Goal: Task Accomplishment & Management: Manage account settings

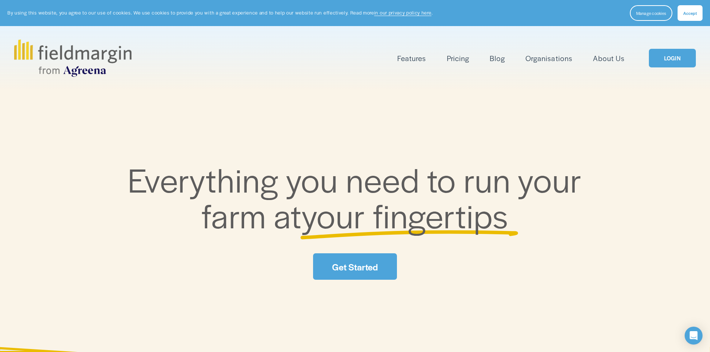
click at [671, 61] on link "LOGIN" at bounding box center [672, 58] width 47 height 19
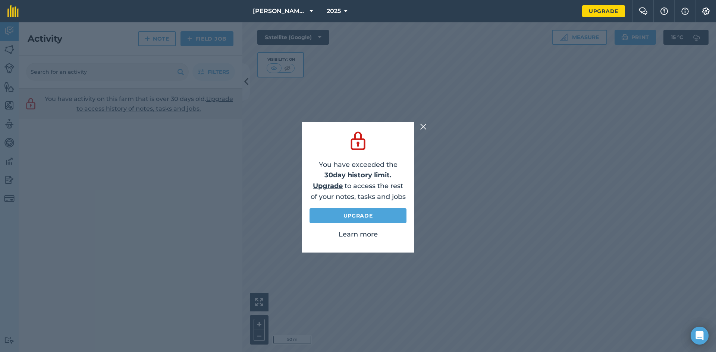
click at [423, 125] on img at bounding box center [423, 126] width 7 height 9
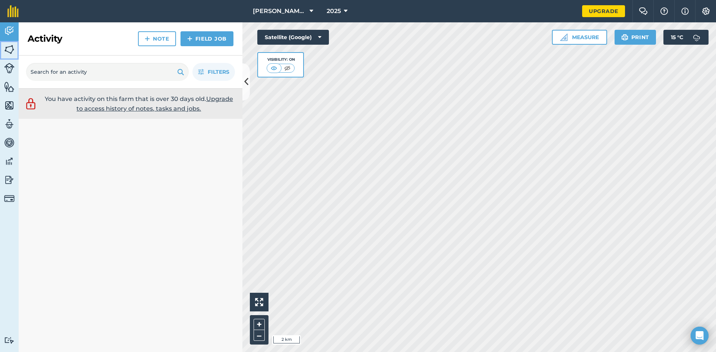
click at [10, 47] on img at bounding box center [9, 49] width 10 height 11
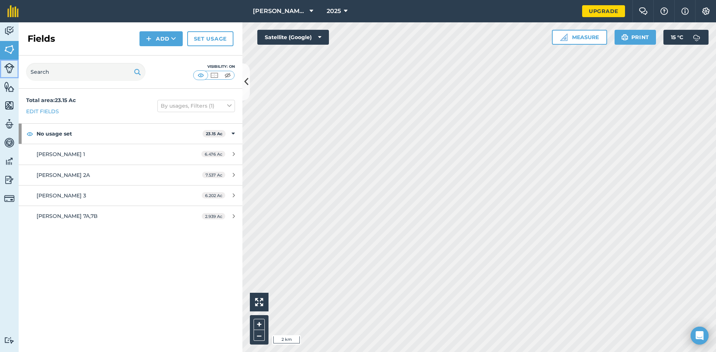
click at [8, 65] on img at bounding box center [9, 68] width 10 height 10
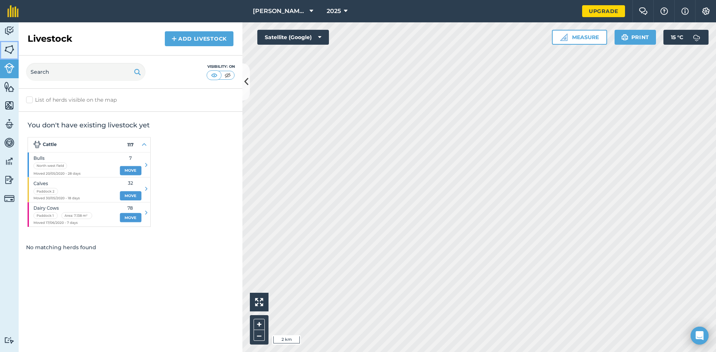
click at [5, 51] on img at bounding box center [9, 49] width 10 height 11
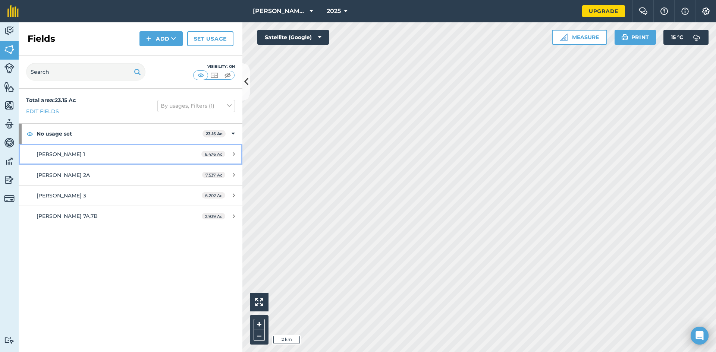
click at [66, 152] on div "Coulter's 1" at bounding box center [107, 154] width 140 height 8
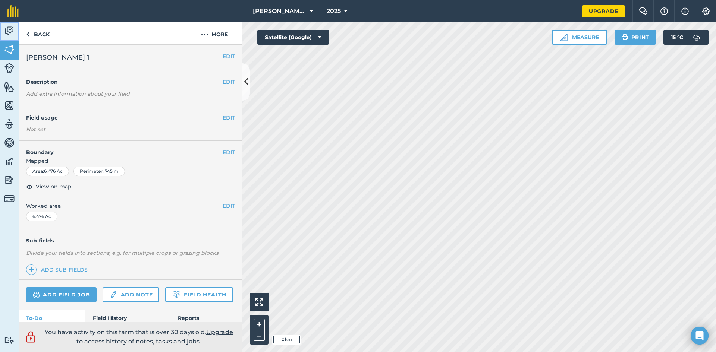
click at [9, 37] on link "Activity" at bounding box center [9, 31] width 19 height 19
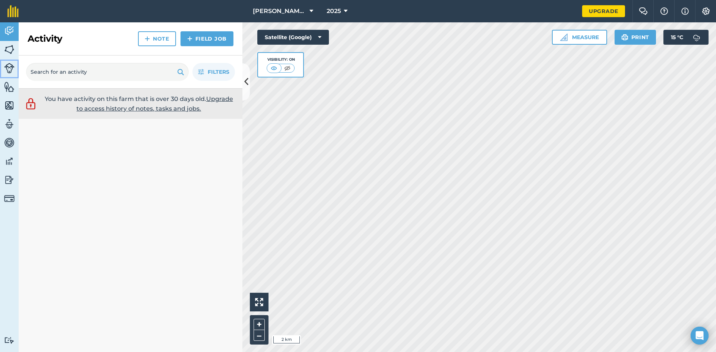
click at [12, 68] on img at bounding box center [9, 68] width 10 height 10
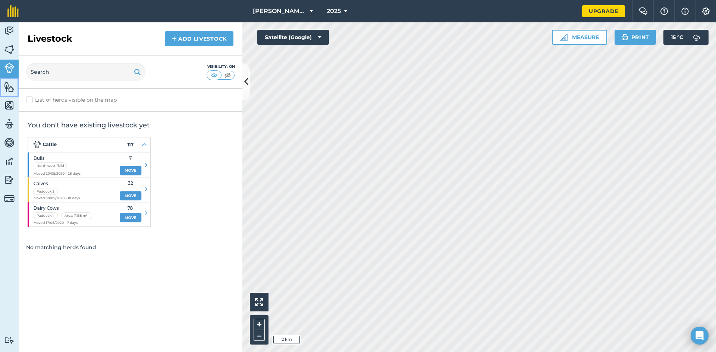
click at [9, 88] on img at bounding box center [9, 86] width 10 height 11
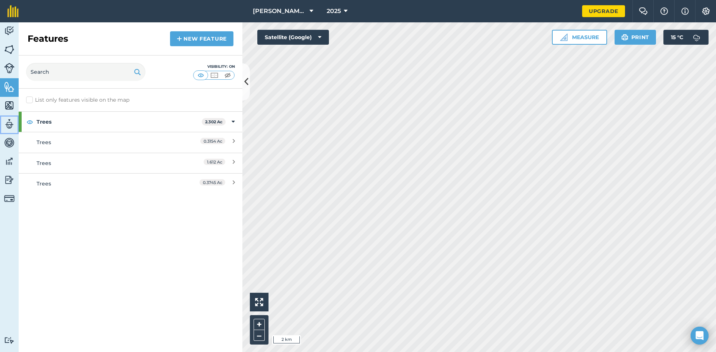
click at [7, 116] on link "Team" at bounding box center [9, 125] width 19 height 19
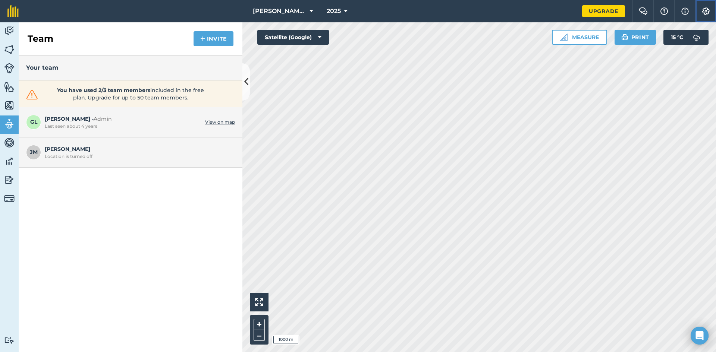
click at [704, 14] on img at bounding box center [705, 10] width 9 height 7
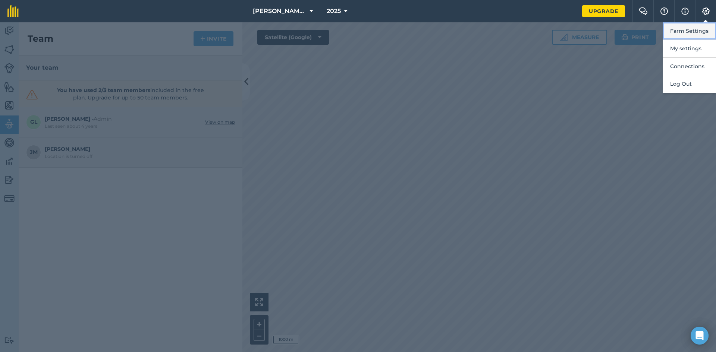
click at [698, 28] on button "Farm Settings" at bounding box center [689, 31] width 53 height 18
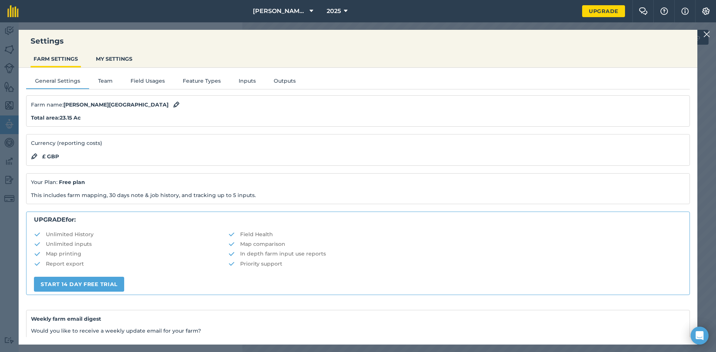
click at [710, 29] on div "Settings FARM SETTINGS MY SETTINGS General Settings Team Field Usages Feature T…" at bounding box center [358, 187] width 716 height 330
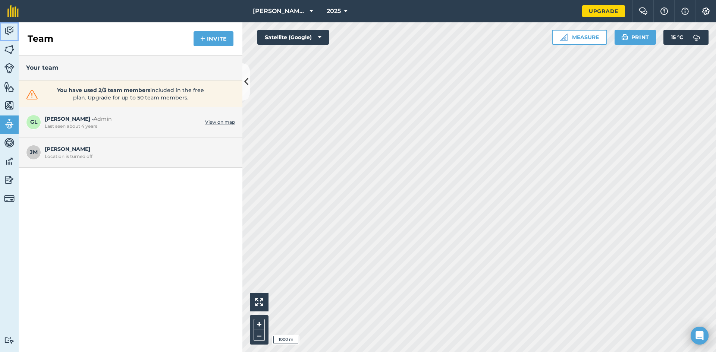
click at [10, 30] on img at bounding box center [9, 30] width 10 height 11
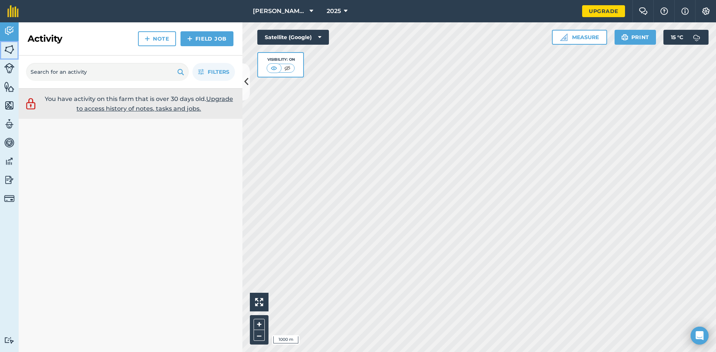
click at [7, 43] on link "Fields" at bounding box center [9, 50] width 19 height 19
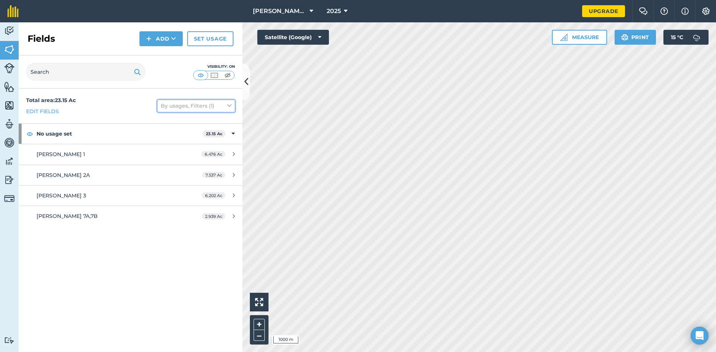
click at [214, 106] on button "By usages, Filters (1)" at bounding box center [196, 106] width 78 height 12
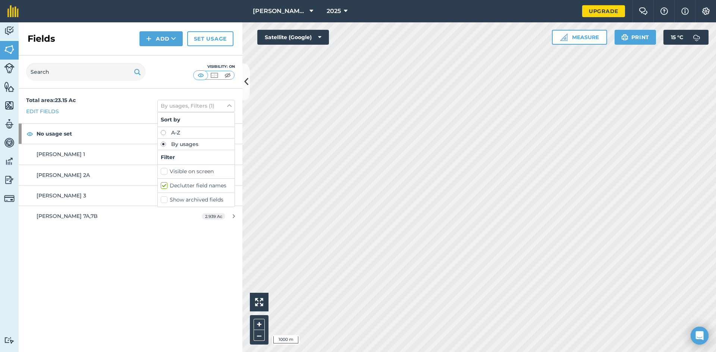
click at [164, 132] on label "A-Z" at bounding box center [196, 132] width 71 height 5
radio input "true"
click at [137, 110] on div "Total area : 23.15 Ac Edit fields A-Z, Filters (1) Sort by A-Z By usages Filter…" at bounding box center [131, 106] width 224 height 35
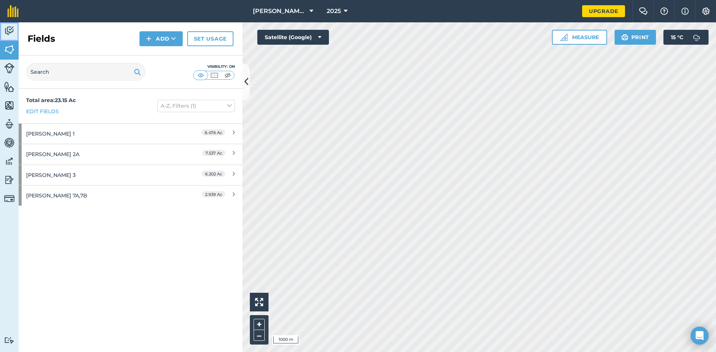
click at [3, 30] on link "Activity" at bounding box center [9, 31] width 19 height 19
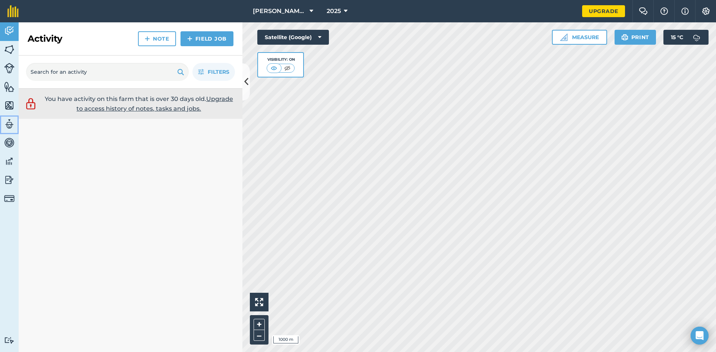
click at [10, 123] on img at bounding box center [9, 124] width 10 height 11
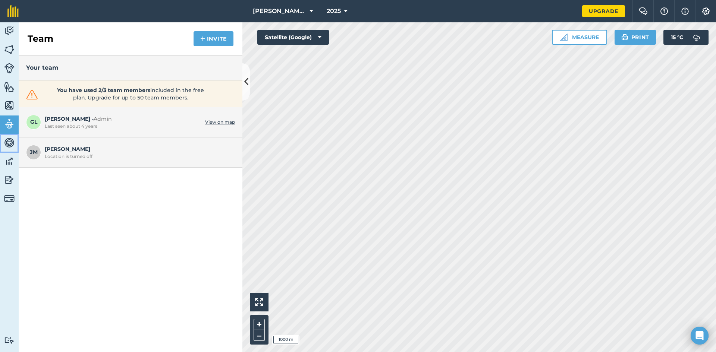
click at [10, 142] on img at bounding box center [9, 142] width 10 height 11
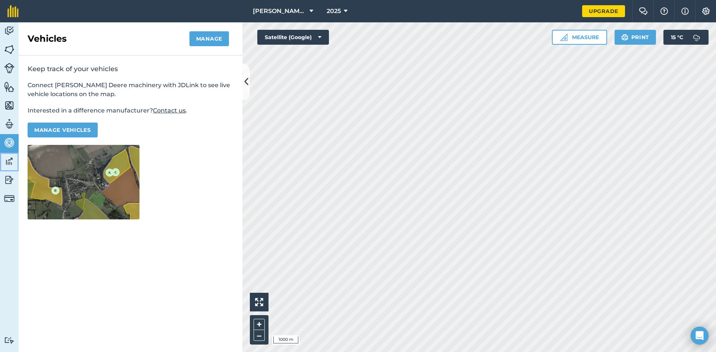
click at [8, 164] on img at bounding box center [9, 161] width 10 height 11
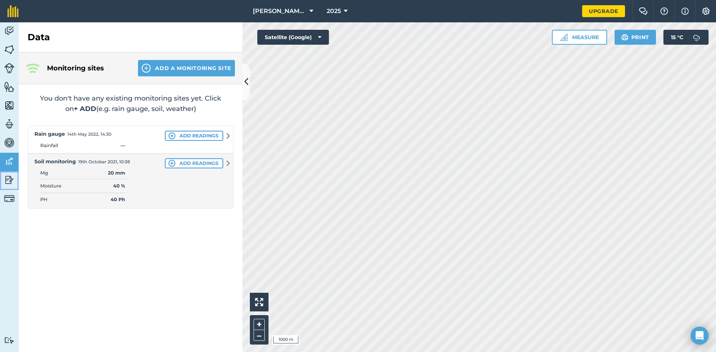
click at [9, 176] on img at bounding box center [9, 180] width 10 height 11
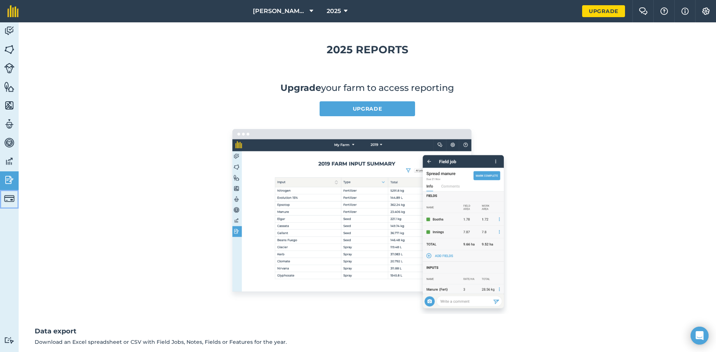
click at [7, 207] on link "Billing" at bounding box center [9, 199] width 19 height 19
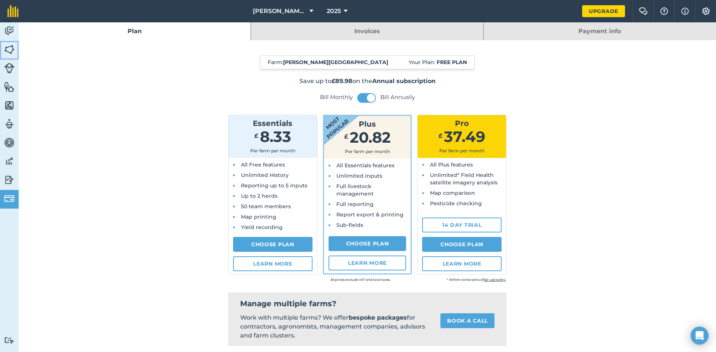
click at [9, 56] on link "Fields" at bounding box center [9, 50] width 19 height 19
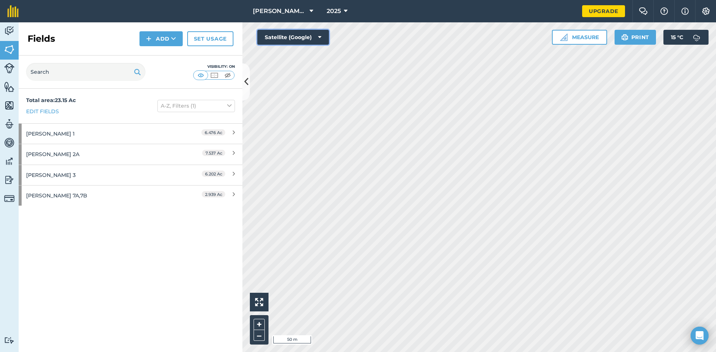
click at [317, 40] on button "Satellite (Google)" at bounding box center [293, 37] width 72 height 15
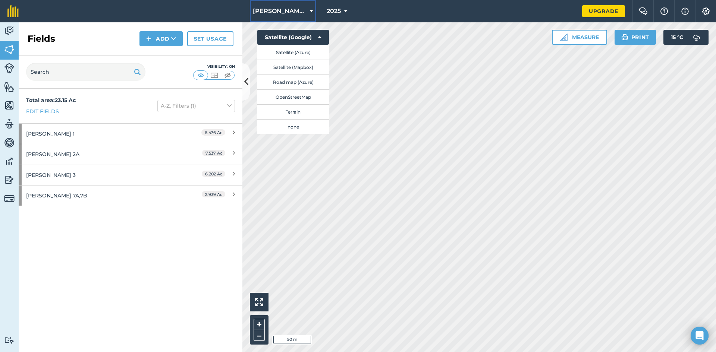
click at [301, 12] on span "Andrew Coulter - Liskey Road" at bounding box center [280, 11] width 54 height 9
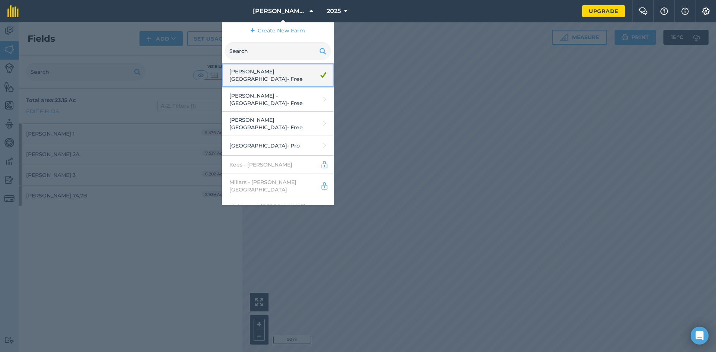
click at [310, 74] on link "Andrew Coulter - Liskey Road - Free" at bounding box center [278, 75] width 112 height 24
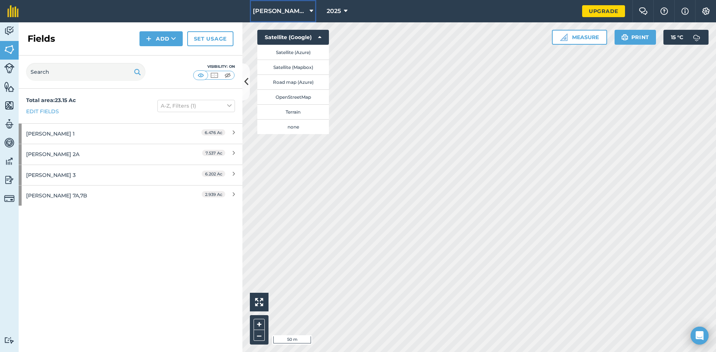
click at [282, 6] on button "Andrew Coulter - Liskey Road" at bounding box center [283, 11] width 66 height 22
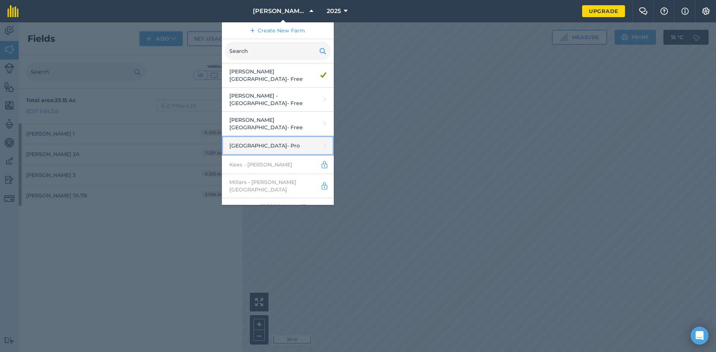
click at [287, 143] on link "Greenville Home Farm - Pro" at bounding box center [278, 146] width 112 height 20
